Goal: Task Accomplishment & Management: Complete application form

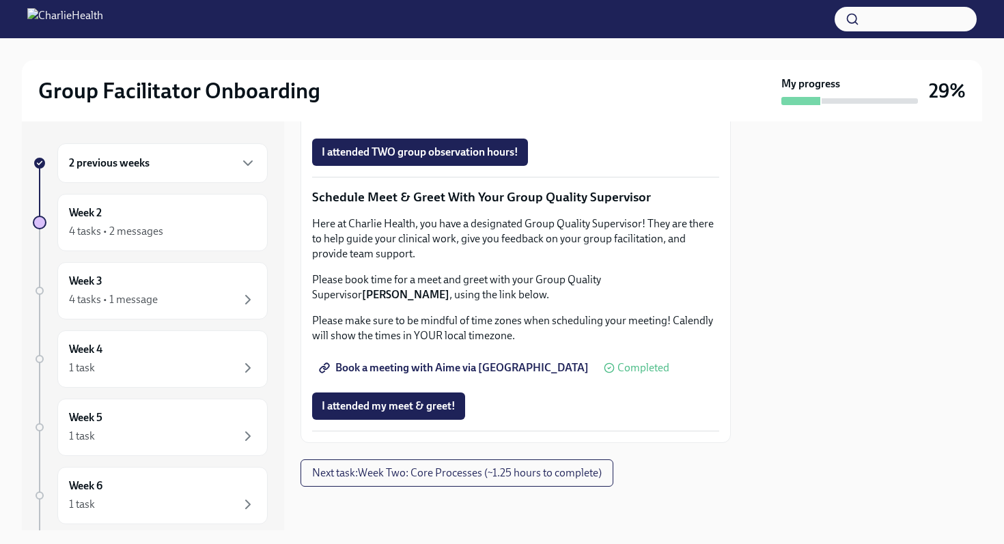
scroll to position [1350, 0]
click at [430, 406] on span "I attended my meet & greet!" at bounding box center [389, 407] width 134 height 14
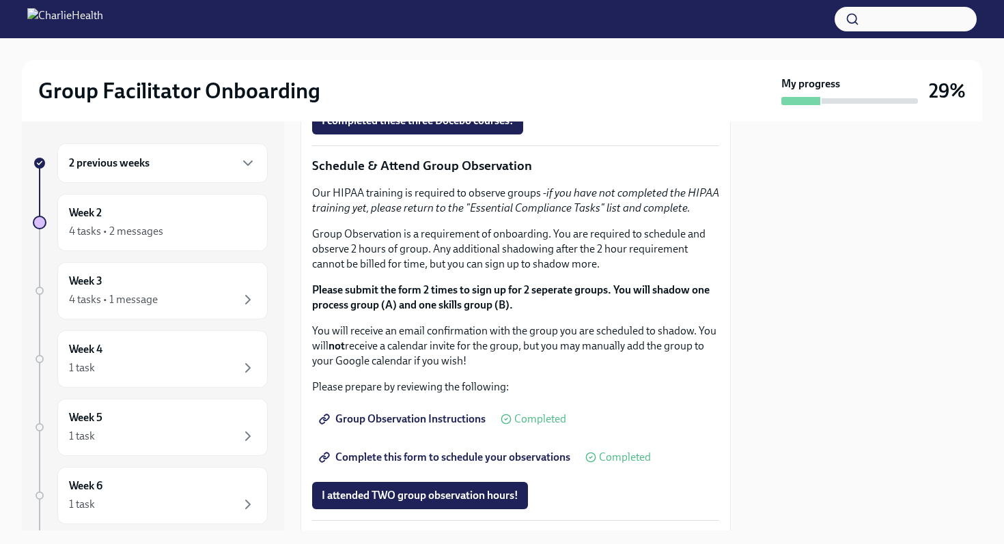
scroll to position [667, 0]
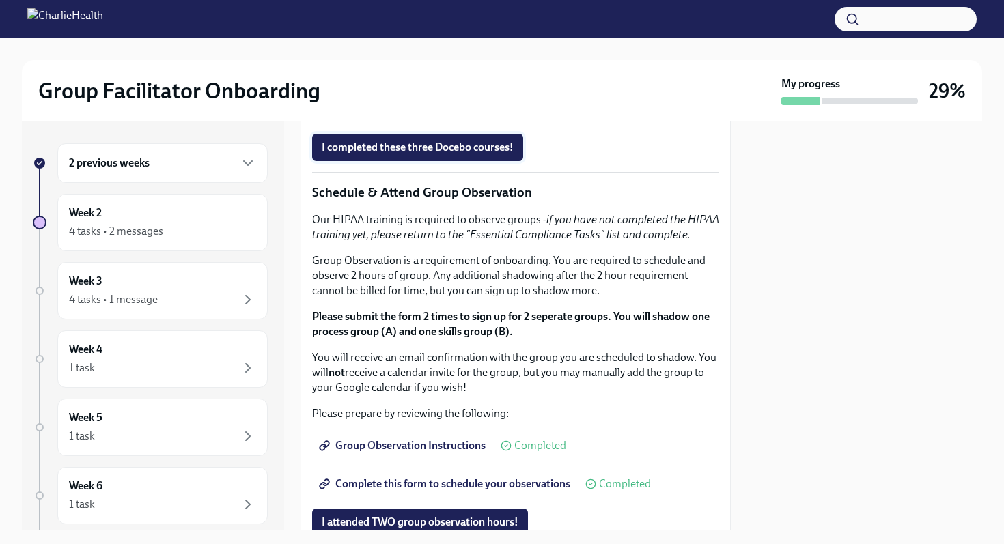
click at [452, 154] on span "I completed these three Docebo courses!" at bounding box center [418, 148] width 192 height 14
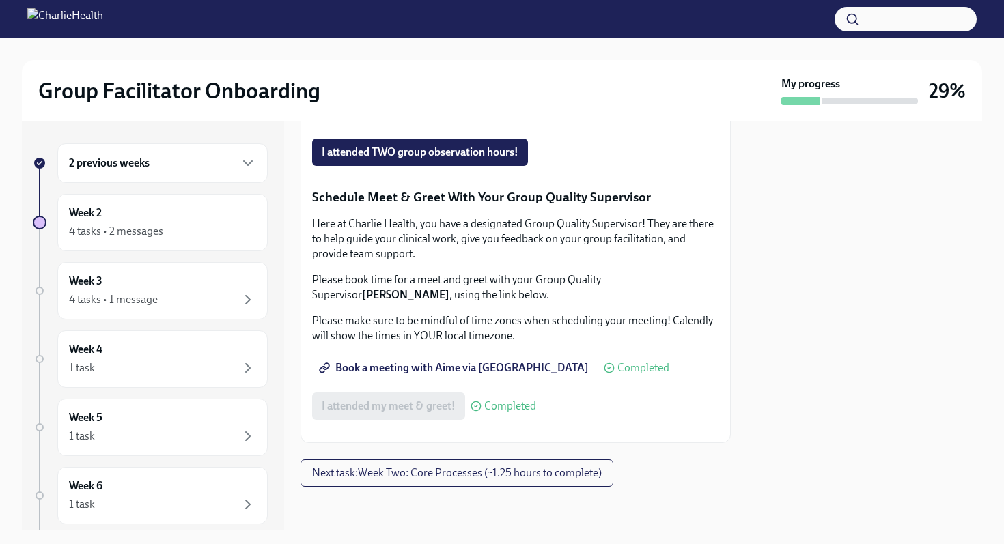
scroll to position [1350, 0]
click at [163, 299] on div "4 tasks • 1 message" at bounding box center [162, 300] width 187 height 16
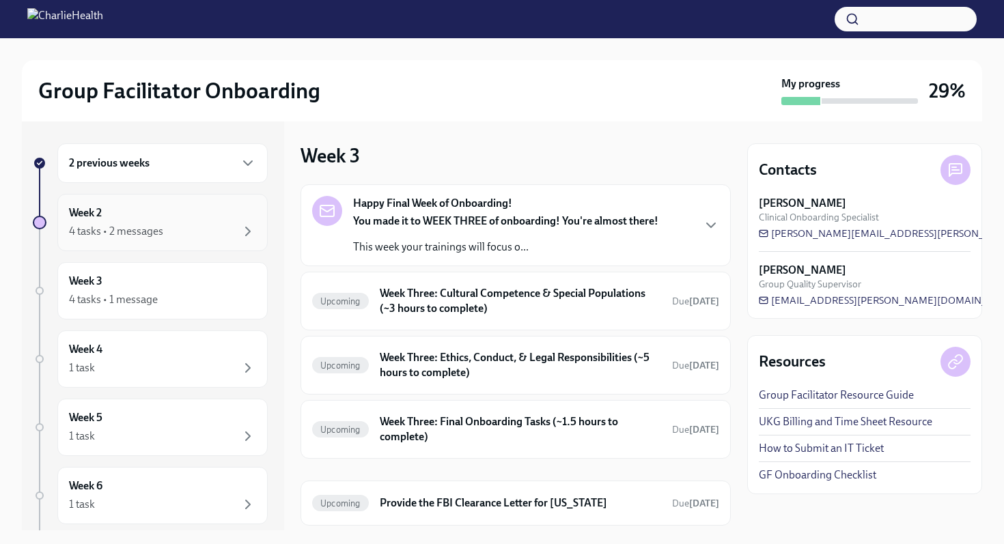
click at [181, 234] on div "4 tasks • 2 messages" at bounding box center [162, 231] width 187 height 16
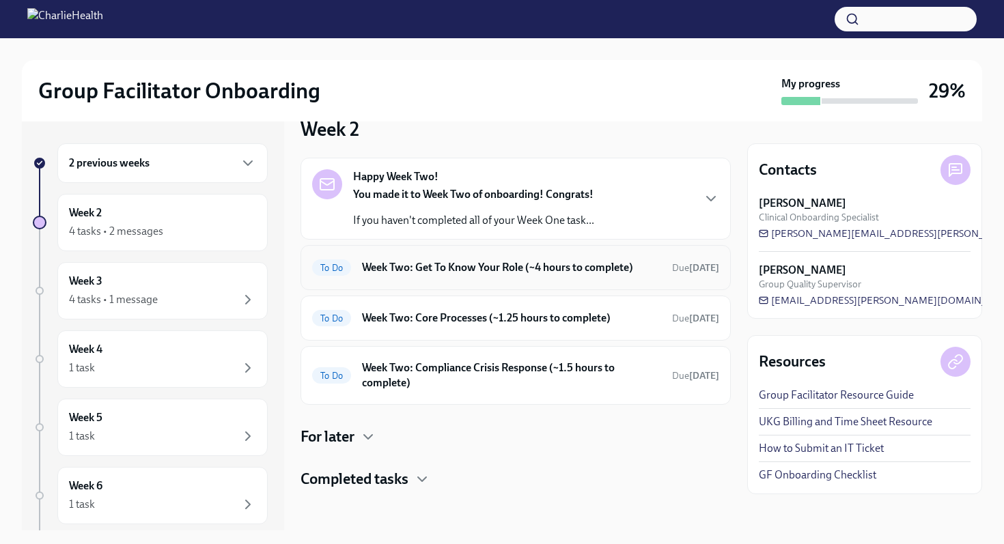
scroll to position [27, 0]
click at [417, 321] on h6 "Week Two: Core Processes (~1.25 hours to complete)" at bounding box center [511, 318] width 299 height 15
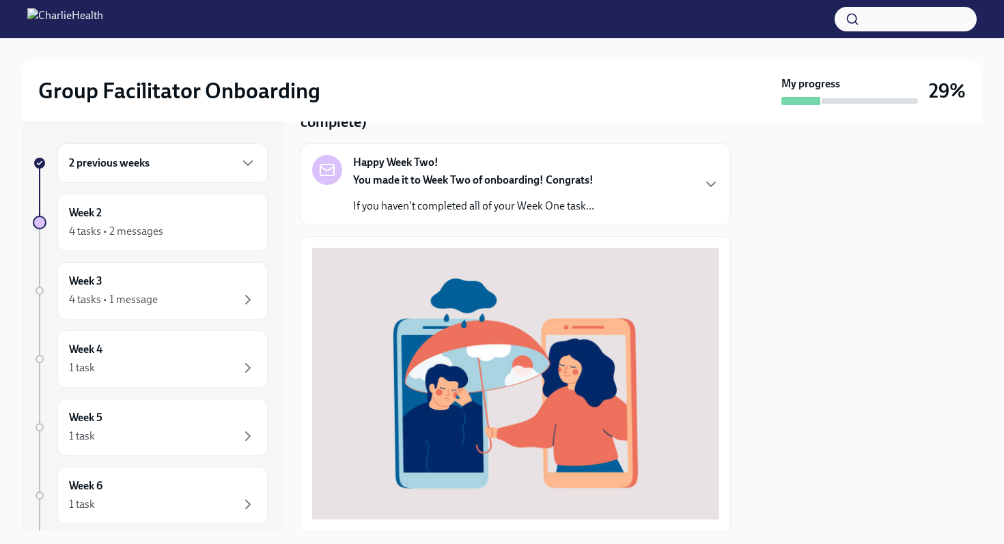
scroll to position [80, 0]
click at [684, 185] on div "Happy Week Two! You made it to Week Two of onboarding! Congrats! If you haven't…" at bounding box center [515, 183] width 407 height 59
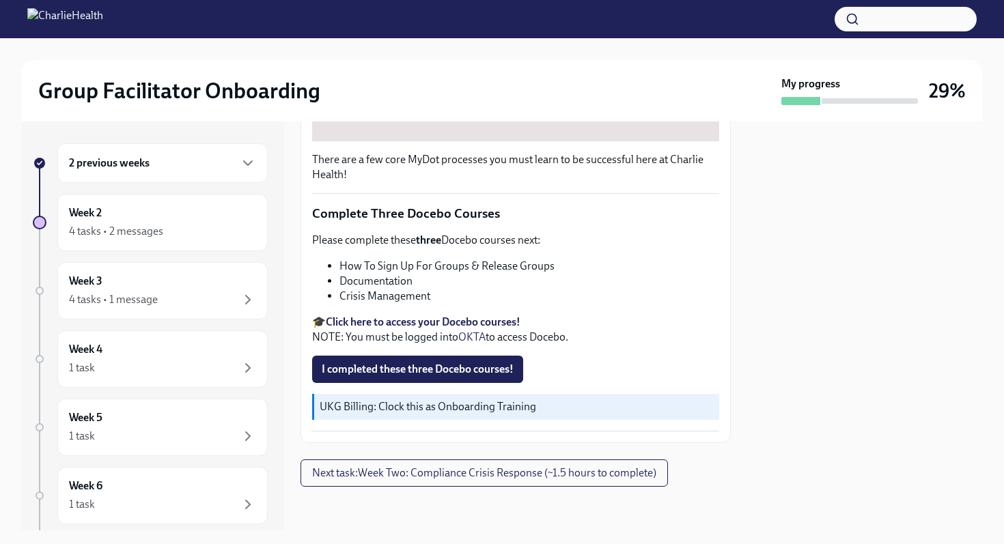
scroll to position [775, 0]
